Goal: Information Seeking & Learning: Learn about a topic

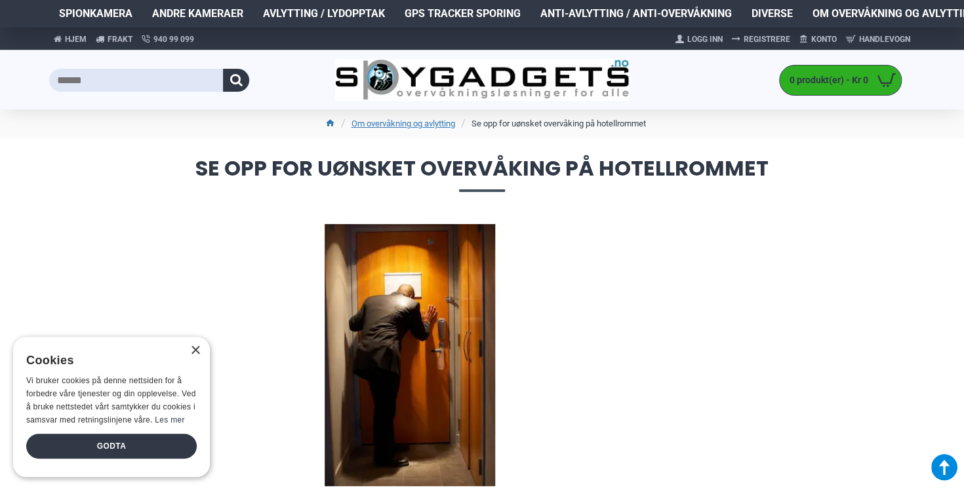
scroll to position [429, 0]
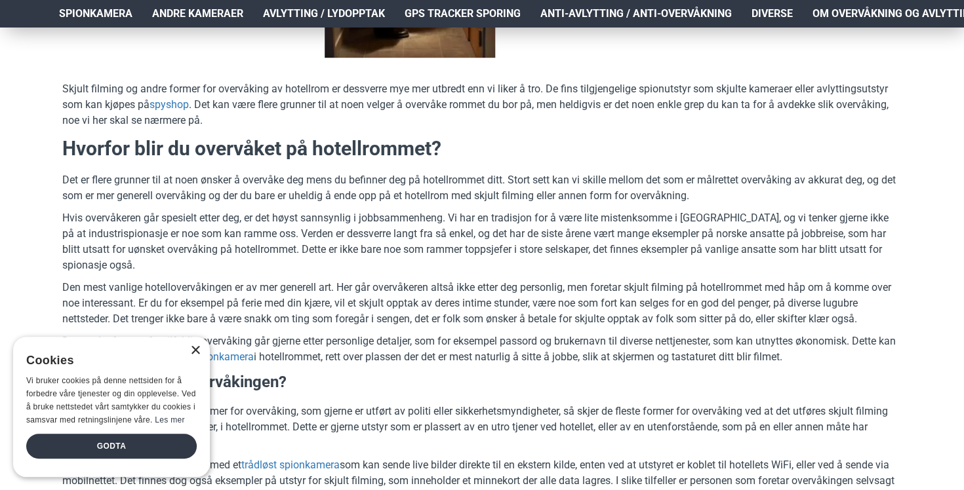
click at [194, 346] on div "×" at bounding box center [195, 351] width 10 height 10
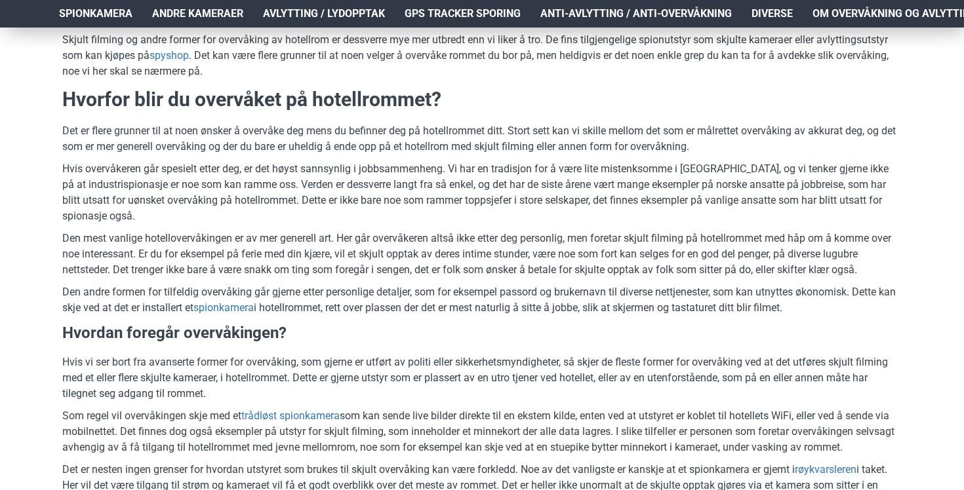
scroll to position [0, 0]
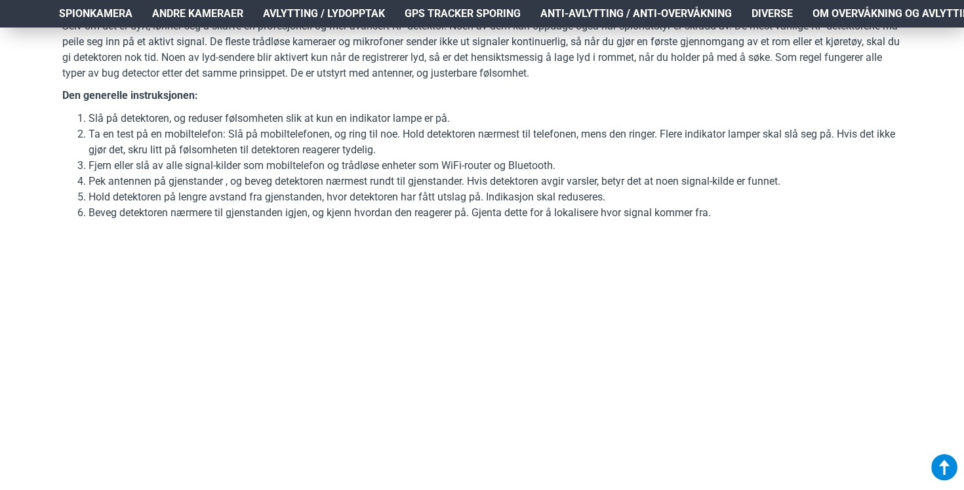
scroll to position [3515, 0]
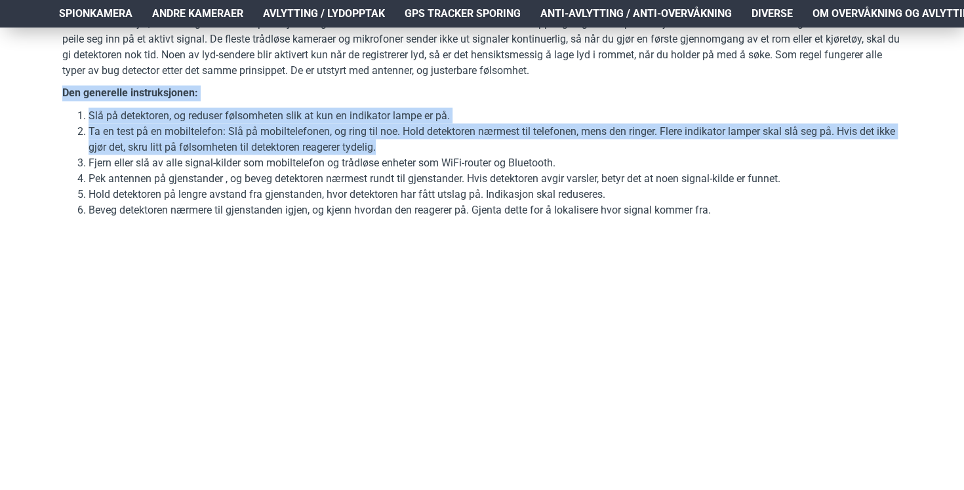
drag, startPoint x: 879, startPoint y: 211, endPoint x: 973, endPoint y: 285, distance: 119.1
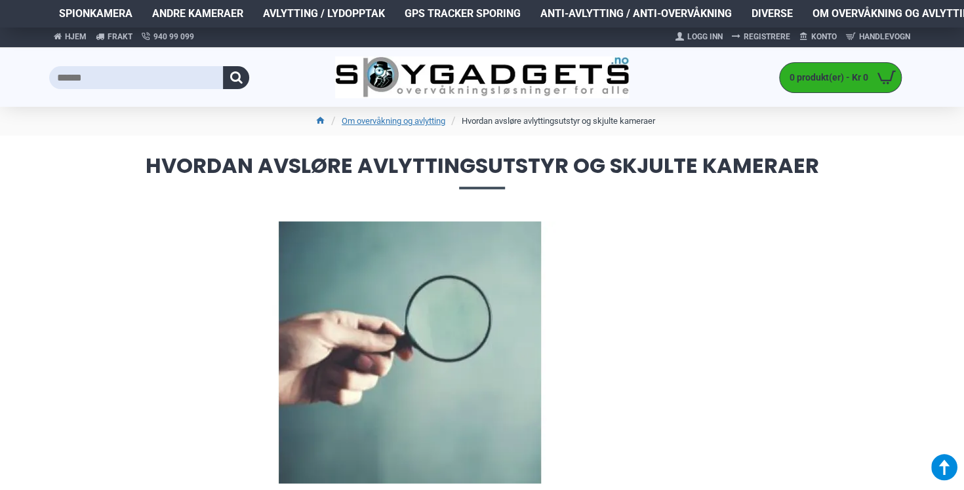
scroll to position [0, 0]
